Goal: Find specific page/section: Find specific page/section

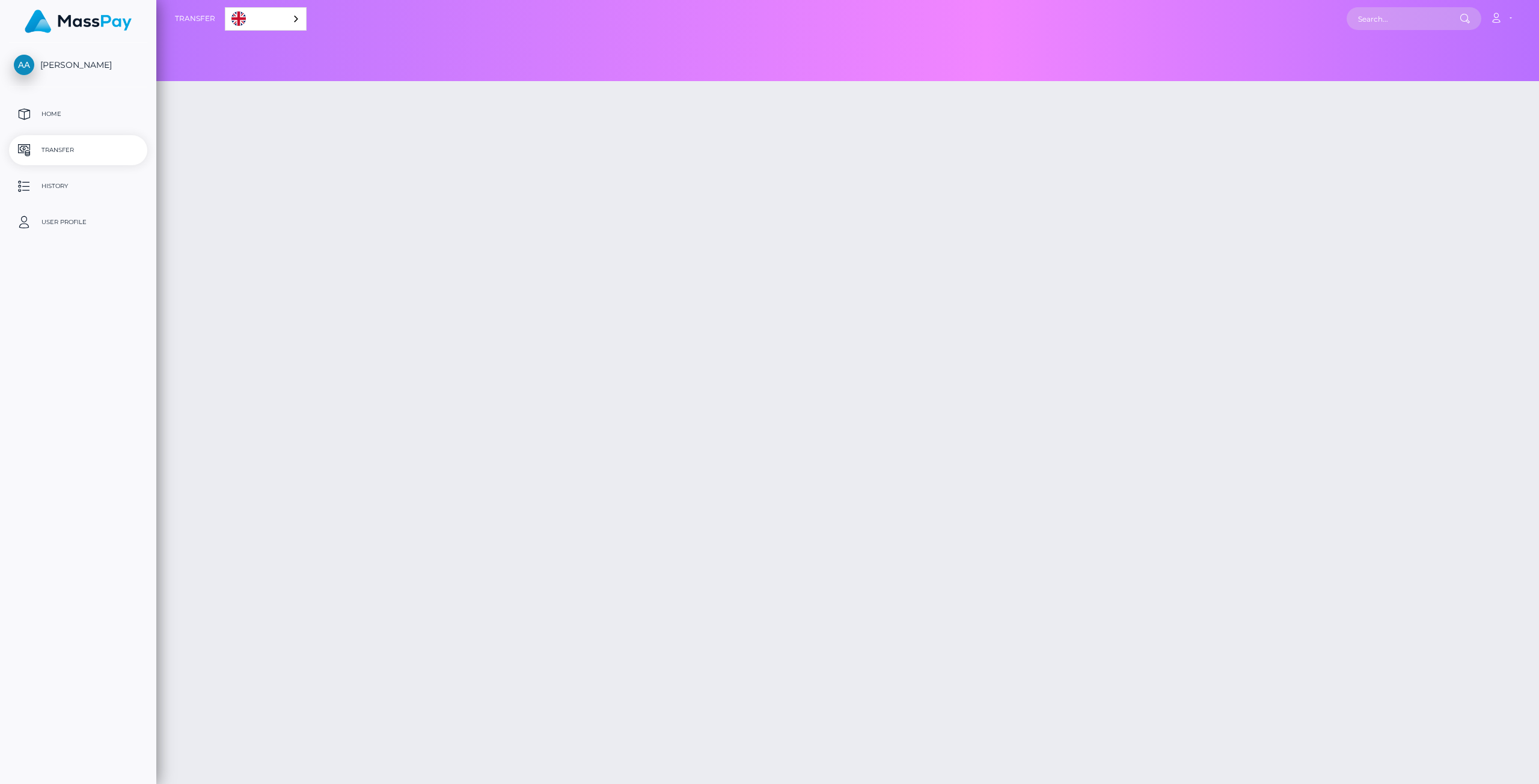
select select
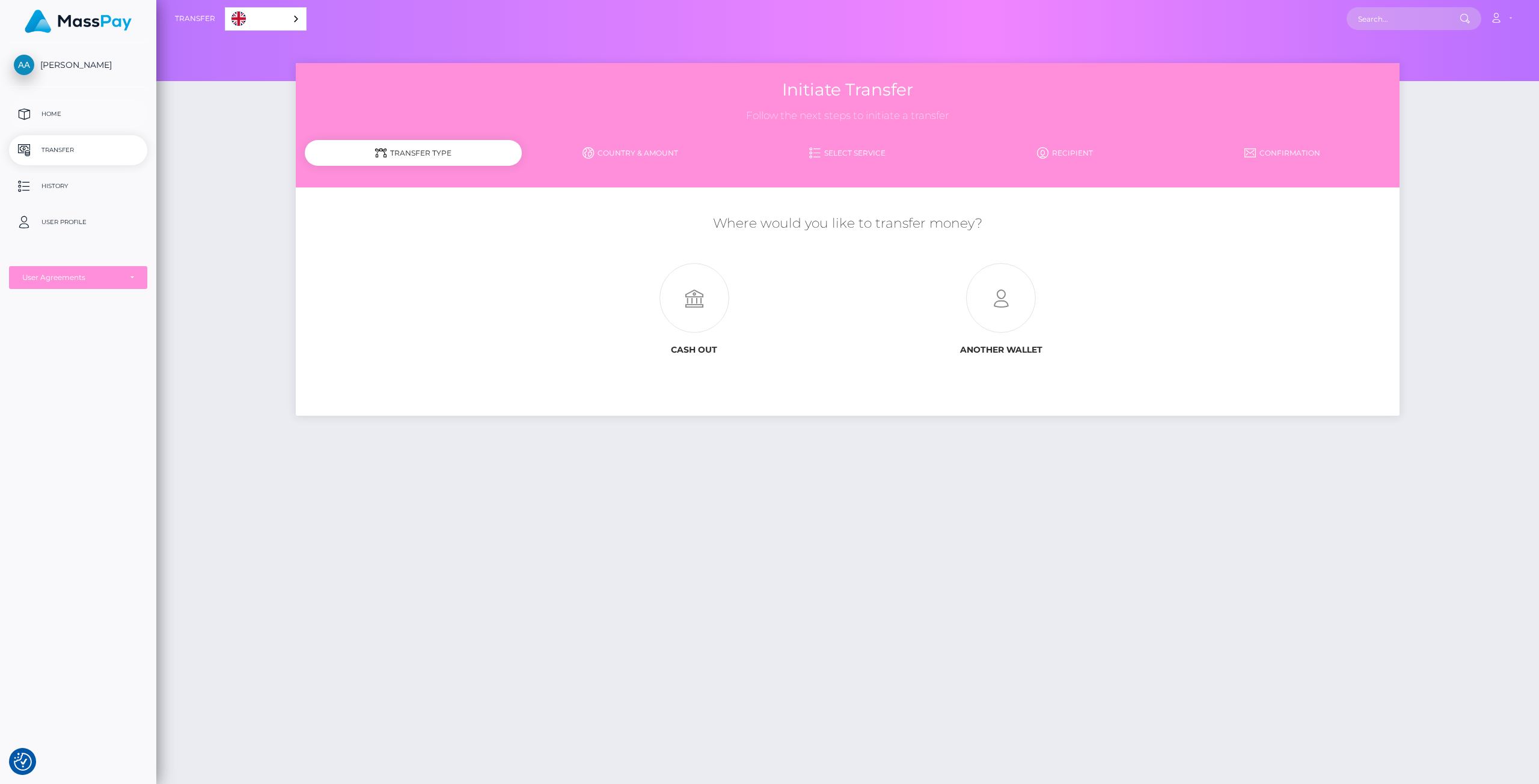
click at [101, 118] on p "Home" at bounding box center [78, 114] width 128 height 18
click at [69, 216] on p "User Profile" at bounding box center [78, 222] width 128 height 18
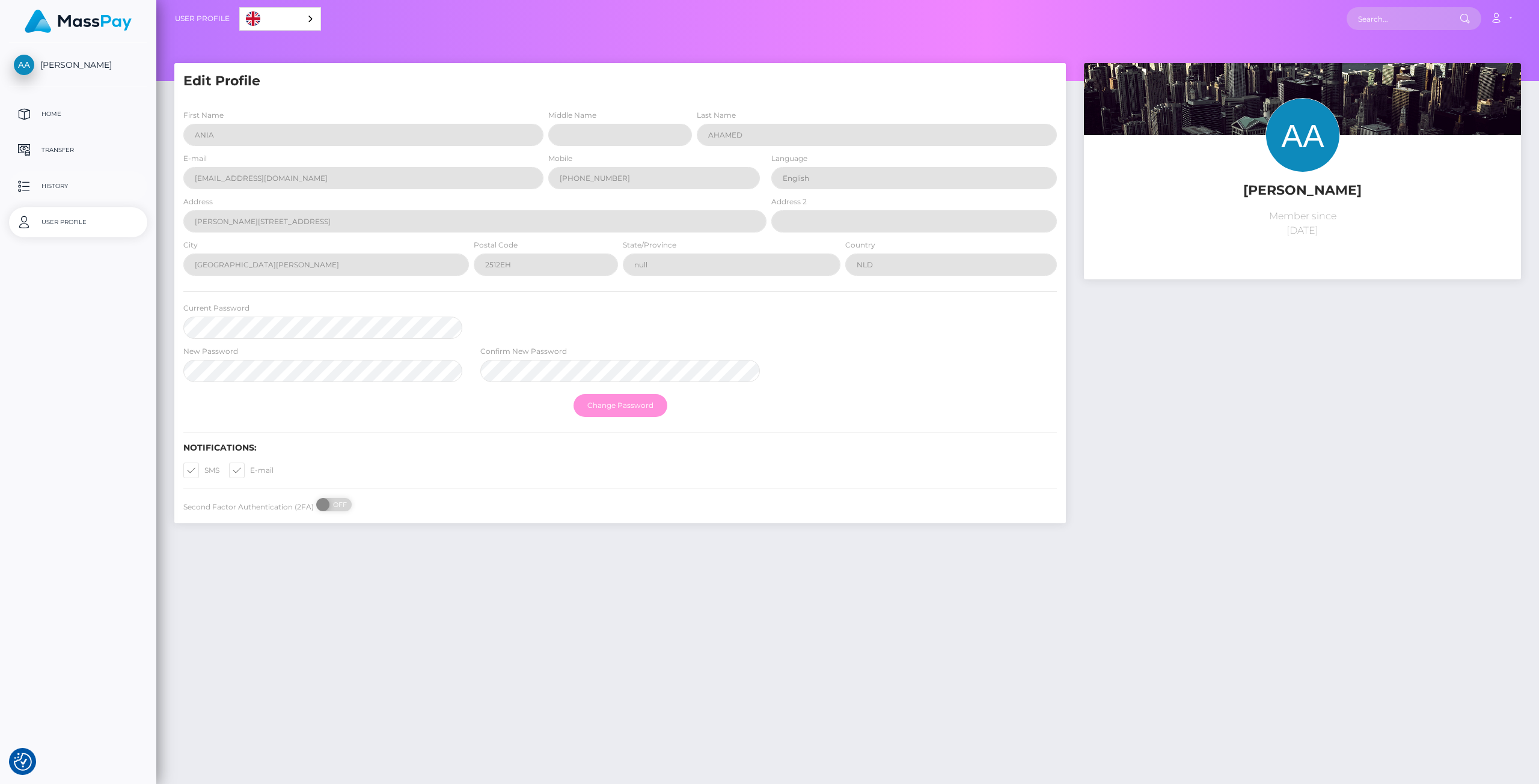
select select
click at [52, 194] on p "History" at bounding box center [78, 186] width 128 height 18
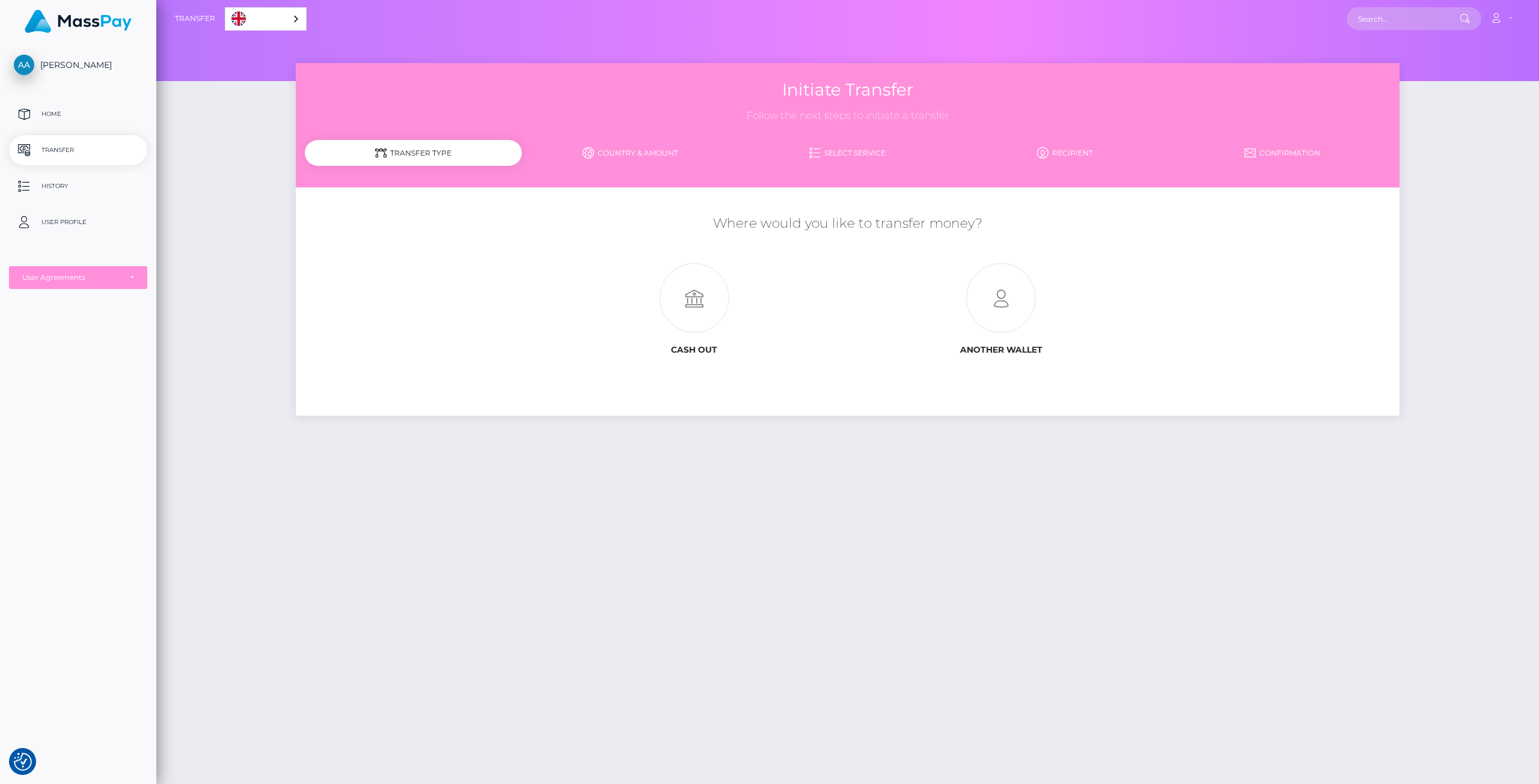
click at [52, 187] on p "History" at bounding box center [78, 186] width 128 height 18
